Goal: Task Accomplishment & Management: Complete application form

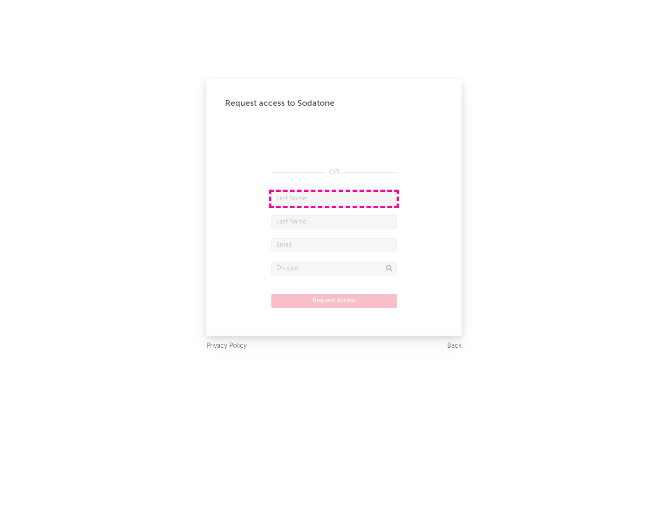
click at [334, 199] on input "text" at bounding box center [333, 199] width 125 height 14
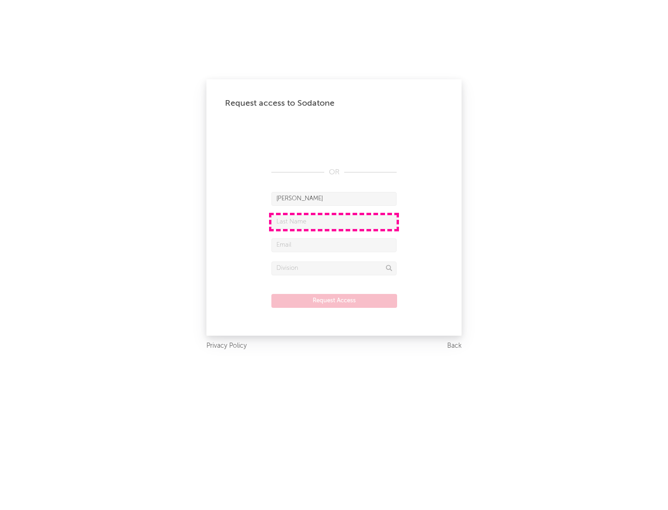
type input "[PERSON_NAME]"
click at [334, 222] on input "text" at bounding box center [333, 222] width 125 height 14
type input "[PERSON_NAME]"
click at [334, 245] on input "text" at bounding box center [333, 245] width 125 height 14
type input "[EMAIL_ADDRESS][DOMAIN_NAME]"
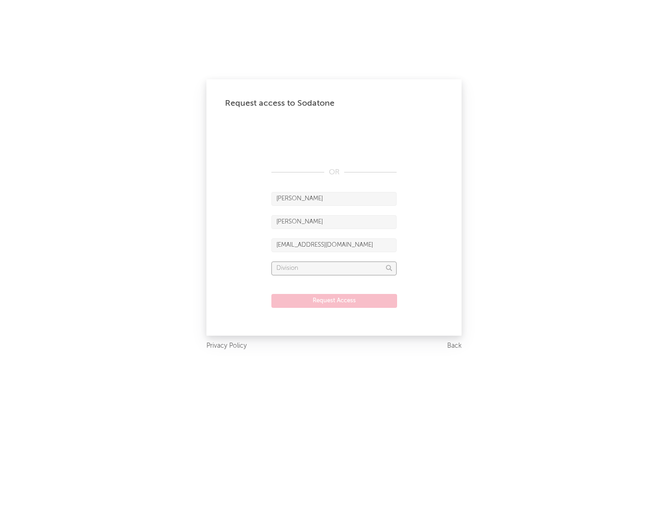
click at [334, 268] on input "text" at bounding box center [333, 269] width 125 height 14
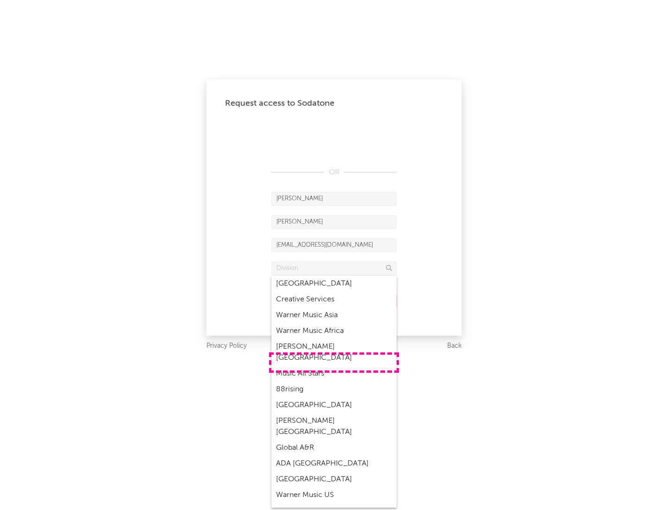
click at [334, 366] on div "Music All Stars" at bounding box center [333, 374] width 125 height 16
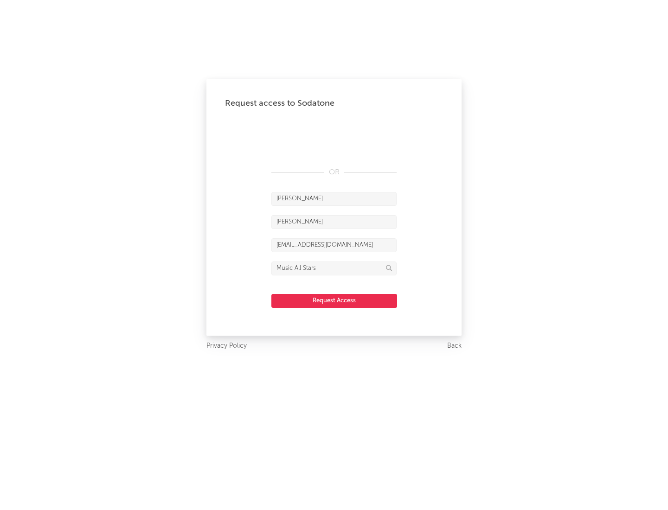
type input "Music All Stars"
click at [334, 301] on button "Request Access" at bounding box center [334, 301] width 126 height 14
